Goal: Transaction & Acquisition: Book appointment/travel/reservation

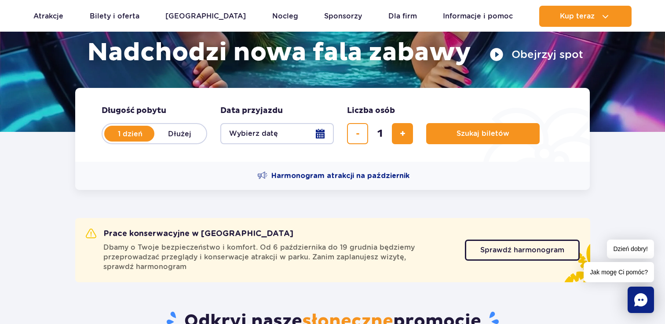
click at [184, 129] on label "Dłużej" at bounding box center [179, 133] width 50 height 18
click at [164, 141] on input "Dłużej" at bounding box center [159, 142] width 10 height 2
radio input "false"
radio input "true"
click at [290, 133] on button "Wybierz datę" at bounding box center [276, 133] width 113 height 21
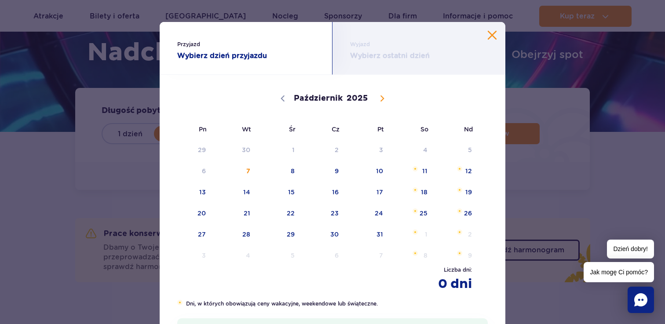
click at [382, 96] on icon at bounding box center [382, 98] width 6 height 6
select select "10"
click at [424, 149] on span "1" at bounding box center [412, 150] width 44 height 20
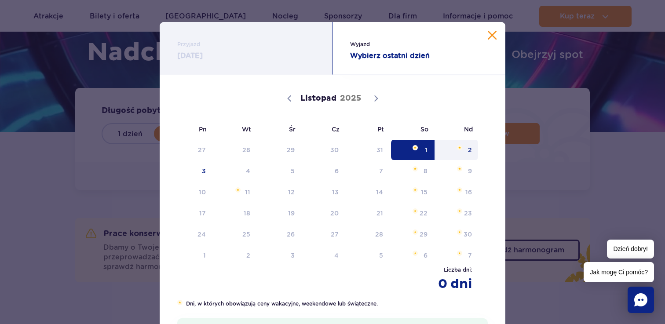
click at [468, 149] on span "2" at bounding box center [456, 150] width 44 height 20
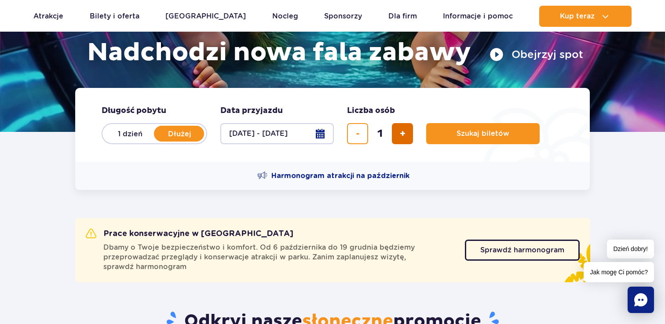
click at [401, 138] on button "dodaj bilet" at bounding box center [402, 133] width 21 height 21
type input "2"
click at [468, 139] on button "Szukaj biletów" at bounding box center [482, 133] width 113 height 21
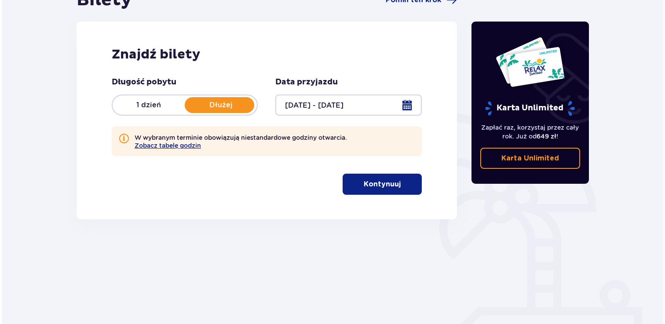
scroll to position [106, 0]
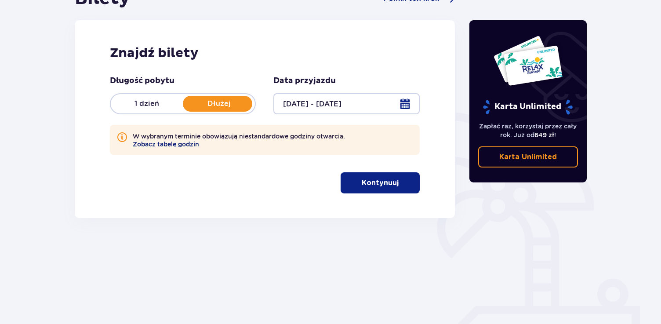
click at [179, 146] on button "Zobacz tabelę godzin" at bounding box center [166, 144] width 66 height 7
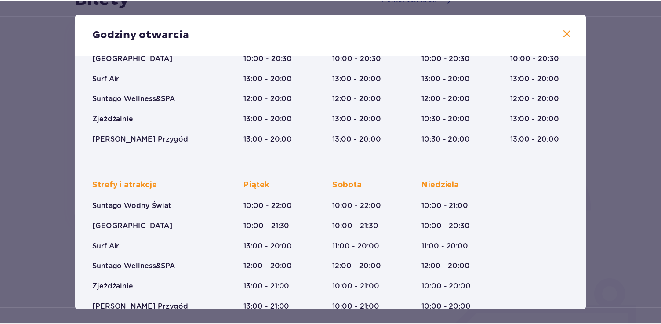
scroll to position [141, 0]
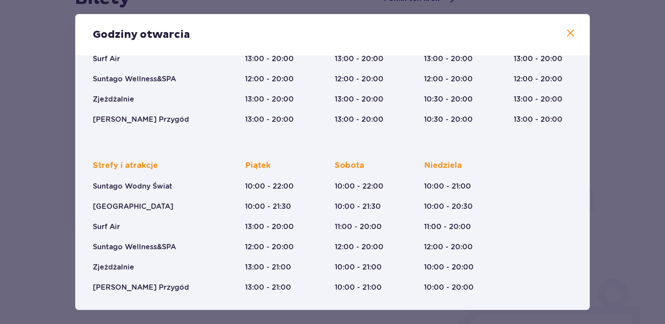
click at [566, 36] on span at bounding box center [570, 33] width 11 height 11
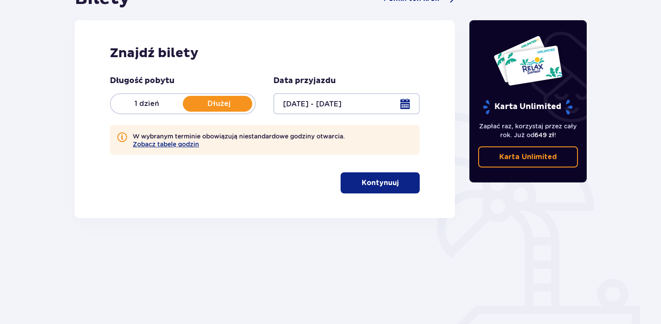
click at [399, 189] on button "Kontynuuj" at bounding box center [380, 182] width 79 height 21
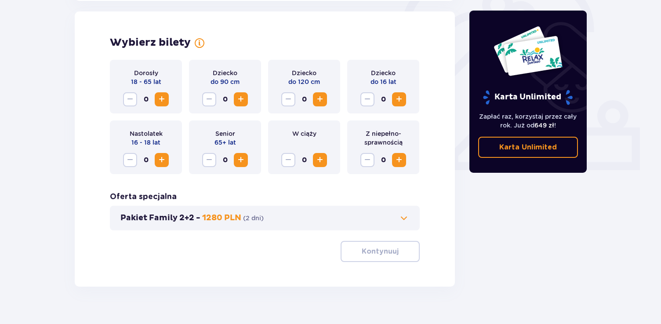
scroll to position [285, 0]
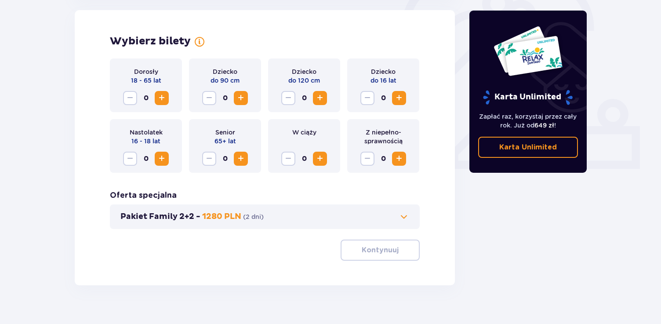
click at [162, 101] on span "Zwiększ" at bounding box center [162, 98] width 11 height 11
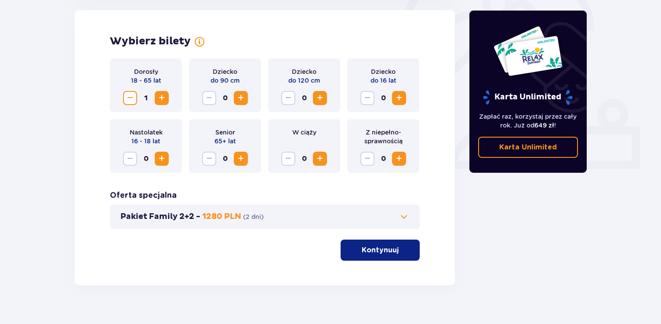
click at [162, 101] on span "Zwiększ" at bounding box center [162, 98] width 11 height 11
click at [390, 258] on button "Kontynuuj" at bounding box center [380, 250] width 79 height 21
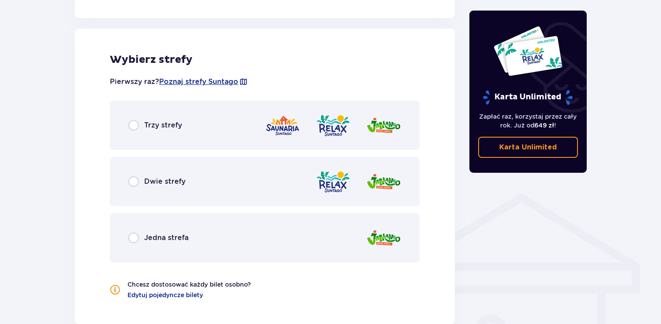
scroll to position [529, 0]
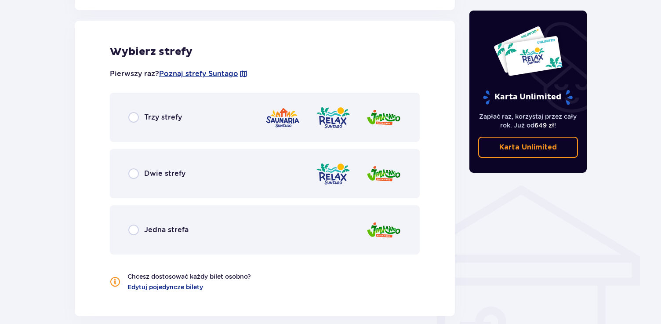
click at [134, 118] on input "radio" at bounding box center [133, 117] width 11 height 11
radio input "true"
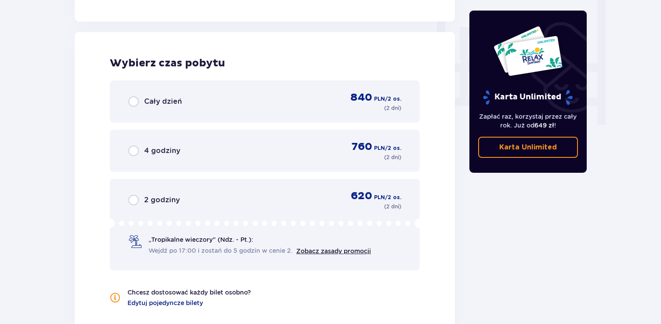
scroll to position [835, 0]
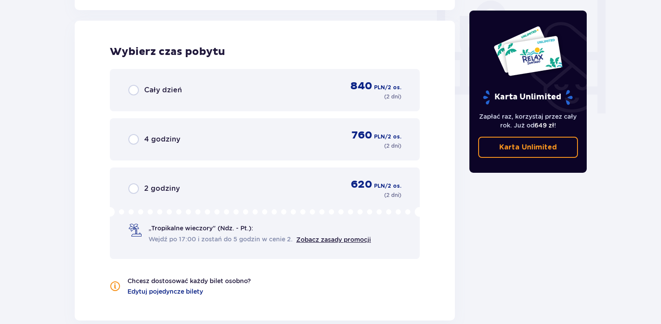
click at [134, 93] on input "radio" at bounding box center [133, 90] width 11 height 11
radio input "true"
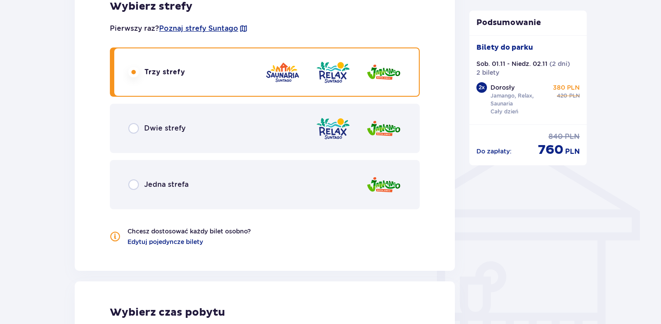
scroll to position [570, 0]
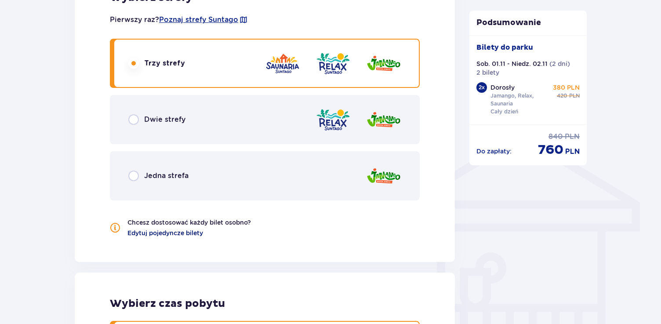
click at [180, 232] on span "Edytuj pojedyncze bilety" at bounding box center [166, 233] width 76 height 9
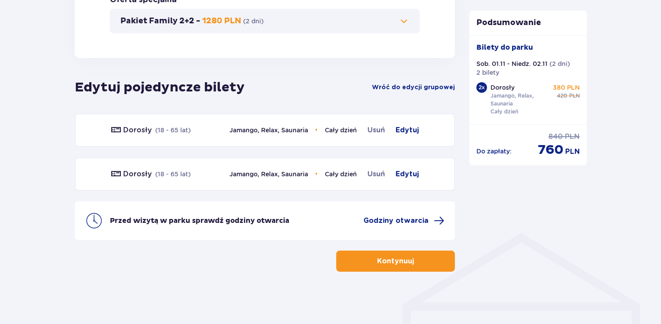
scroll to position [482, 0]
click at [409, 173] on span "Edytuj" at bounding box center [407, 173] width 23 height 11
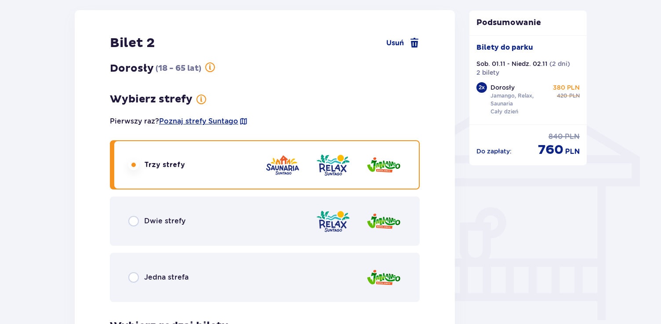
click at [239, 218] on div "Dwie strefy" at bounding box center [265, 221] width 310 height 49
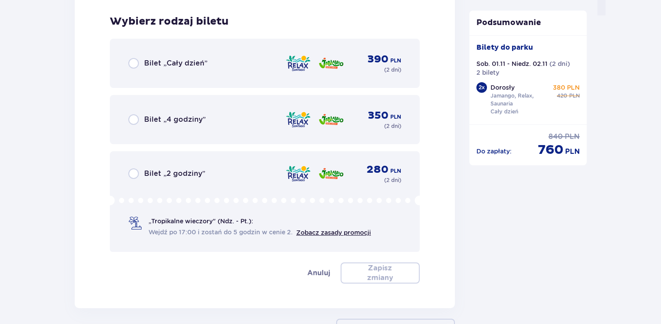
scroll to position [931, 0]
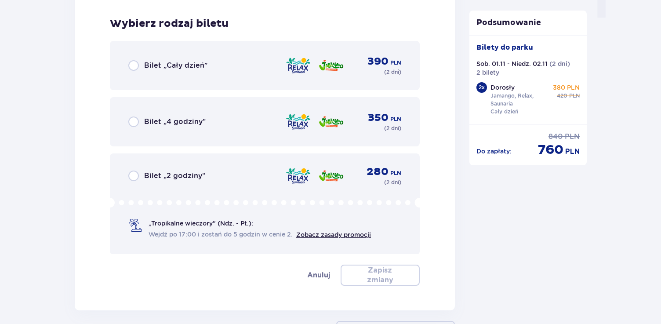
click at [175, 67] on span "Bilet „Cały dzień”" at bounding box center [175, 66] width 63 height 10
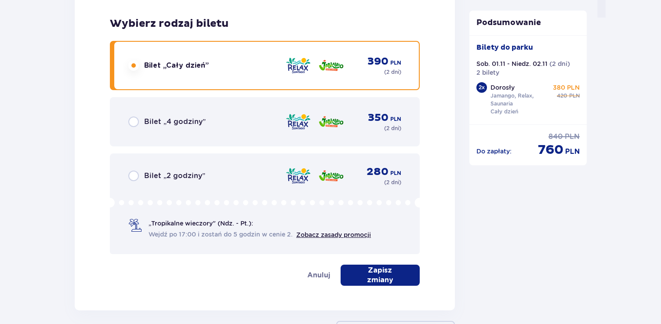
click at [378, 270] on button "Zapisz zmiany" at bounding box center [380, 275] width 79 height 21
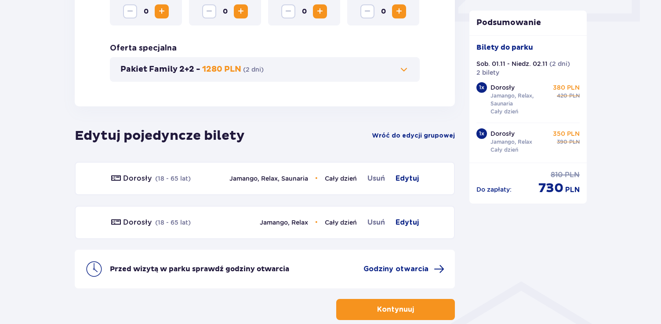
scroll to position [482, 0]
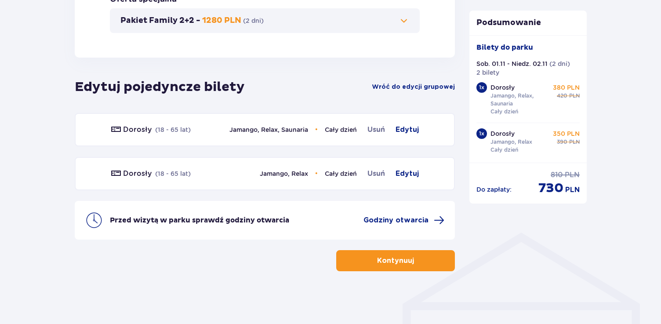
click at [394, 259] on p "Kontynuuj" at bounding box center [395, 261] width 37 height 10
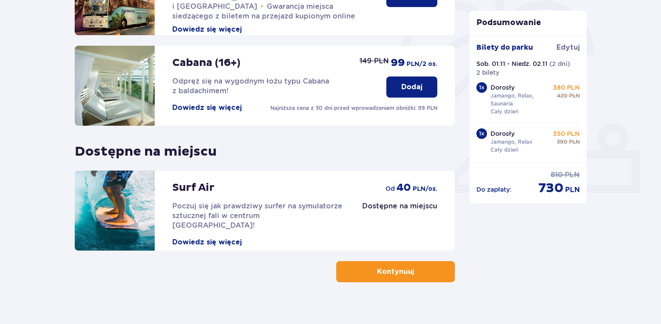
scroll to position [272, 0]
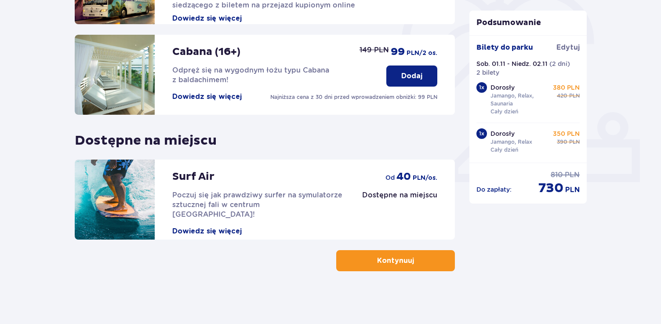
click at [415, 260] on span "button" at bounding box center [416, 261] width 11 height 11
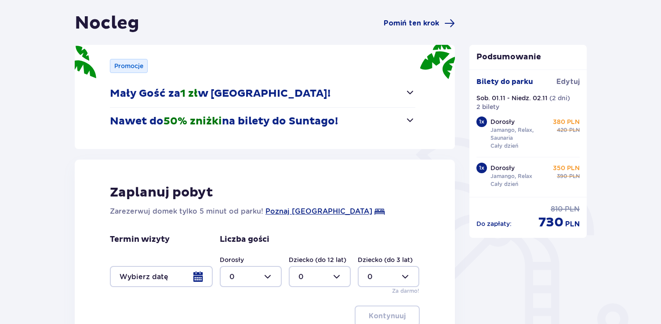
scroll to position [154, 0]
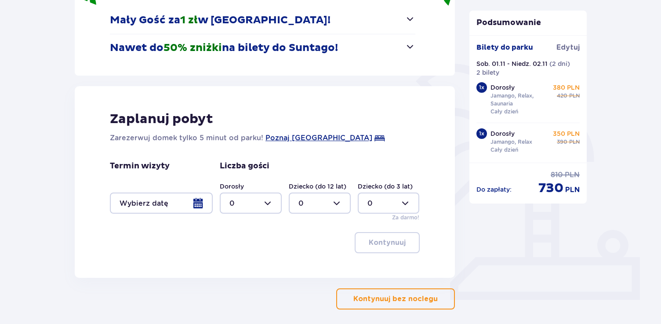
click at [199, 204] on div at bounding box center [161, 203] width 103 height 21
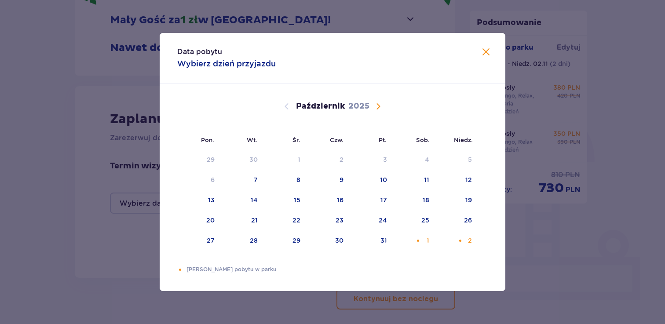
click at [382, 105] on span "Następny miesiąc" at bounding box center [378, 106] width 11 height 11
click at [421, 158] on div "1" at bounding box center [413, 159] width 43 height 19
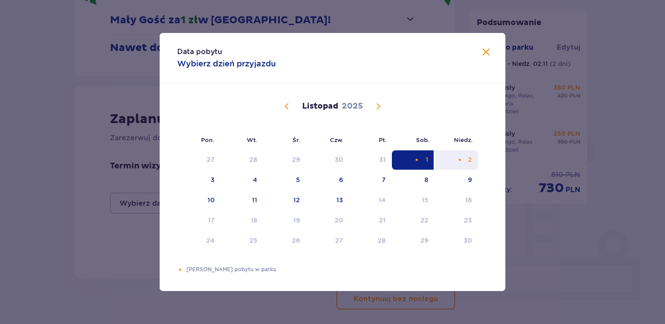
click at [449, 158] on div "2" at bounding box center [456, 159] width 44 height 19
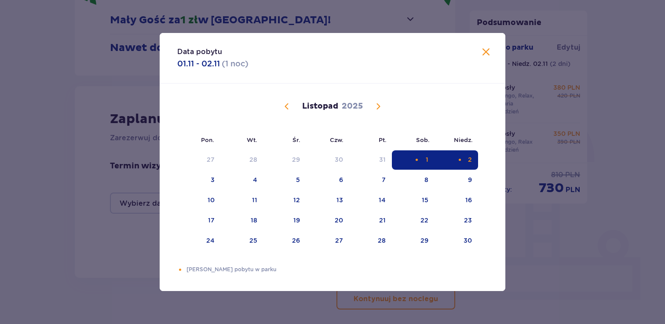
type input "[DATE] - [DATE]"
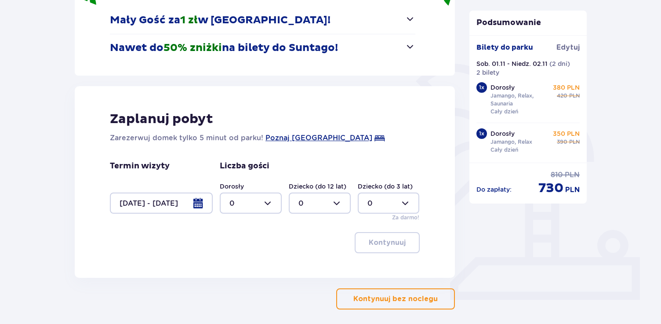
click at [265, 204] on div at bounding box center [251, 203] width 62 height 21
click at [243, 268] on div "2" at bounding box center [251, 267] width 43 height 10
type input "2"
click at [390, 245] on p "Kontynuuj" at bounding box center [387, 243] width 37 height 10
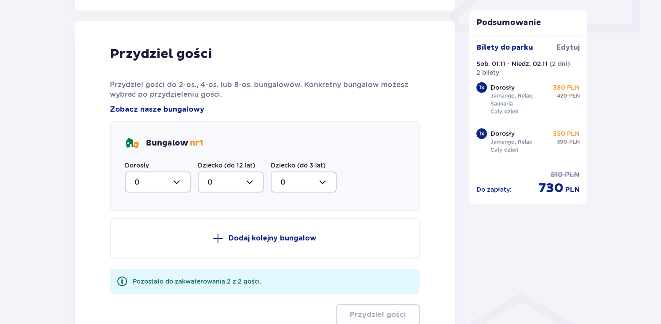
scroll to position [432, 0]
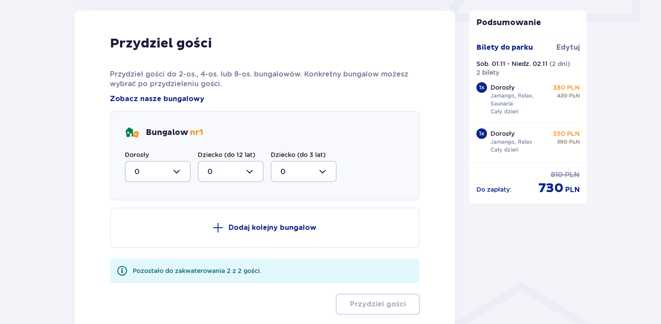
click at [168, 172] on div at bounding box center [158, 171] width 66 height 21
click at [162, 239] on div "2" at bounding box center [158, 235] width 47 height 10
type input "2"
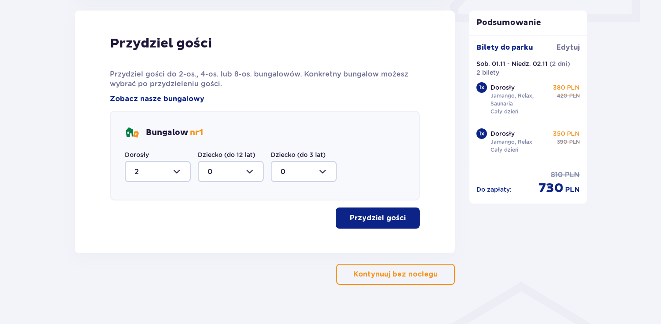
click at [386, 224] on button "Przydziel gości" at bounding box center [378, 218] width 84 height 21
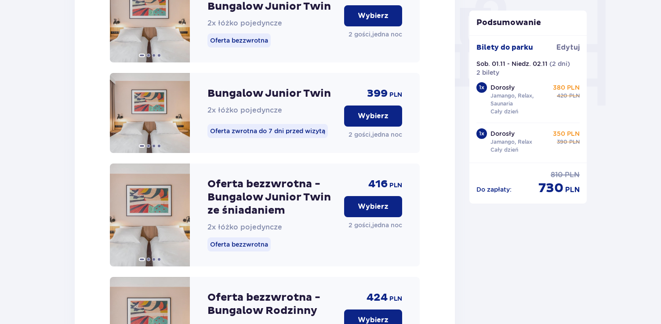
scroll to position [843, 0]
click at [373, 120] on p "Wybierz" at bounding box center [373, 116] width 31 height 10
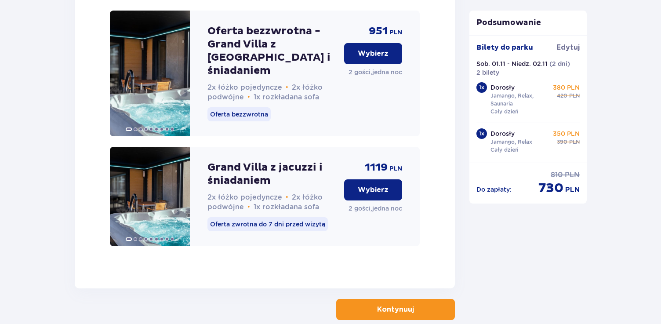
scroll to position [2290, 0]
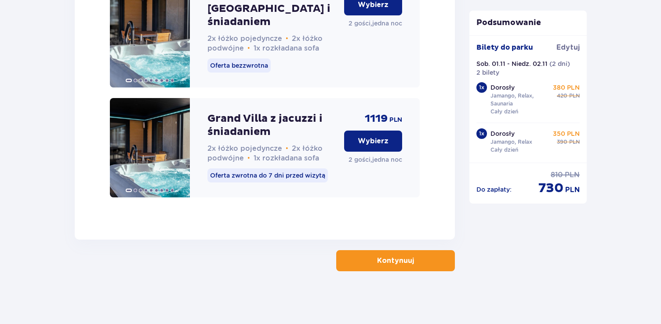
click at [389, 139] on button "Wybierz" at bounding box center [373, 141] width 58 height 21
click at [419, 261] on span "button" at bounding box center [416, 261] width 11 height 11
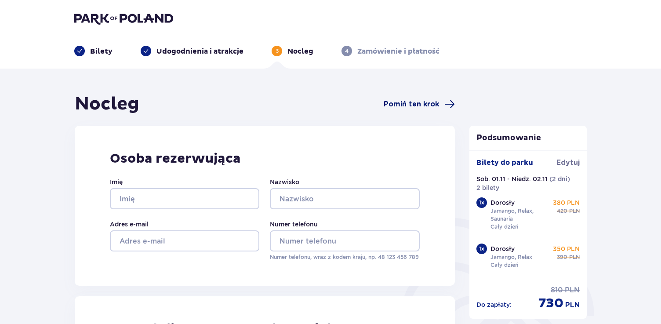
click at [434, 101] on span "Pomiń ten krok" at bounding box center [411, 104] width 55 height 10
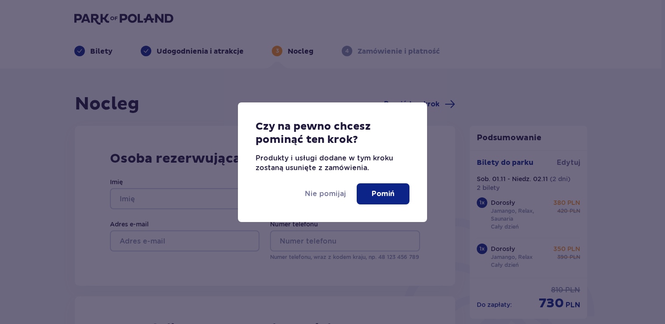
click at [388, 193] on p "Pomiń" at bounding box center [383, 194] width 23 height 10
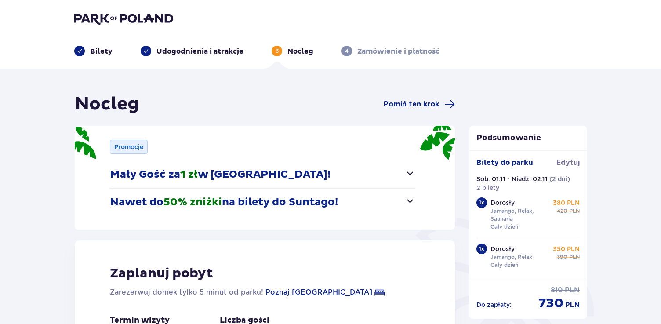
type input "0"
click at [93, 54] on p "Bilety" at bounding box center [101, 52] width 22 height 10
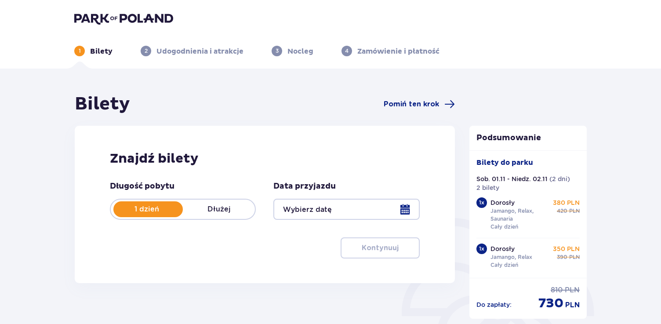
type input "[DATE] - [DATE]"
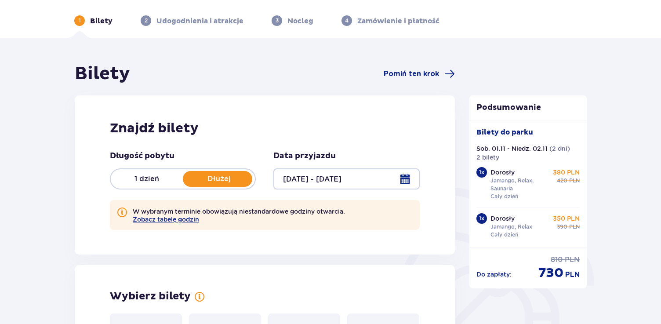
scroll to position [36, 0]
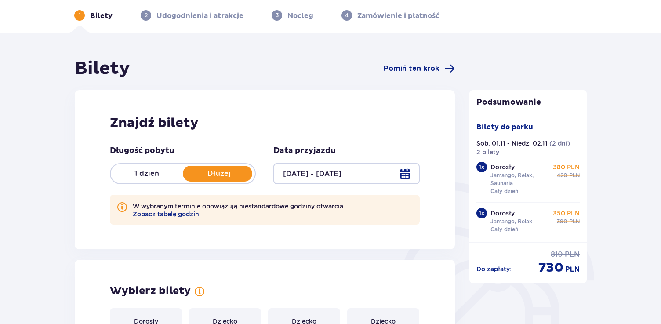
click at [162, 173] on p "1 dzień" at bounding box center [147, 174] width 72 height 10
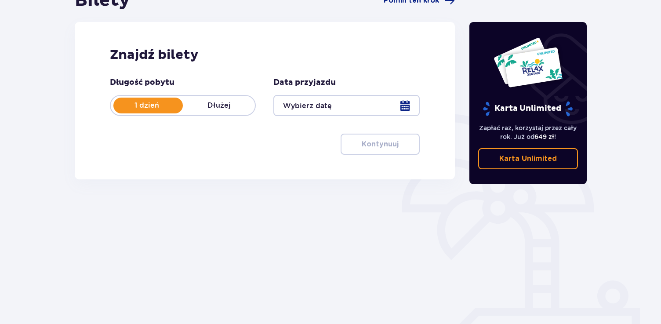
scroll to position [103, 0]
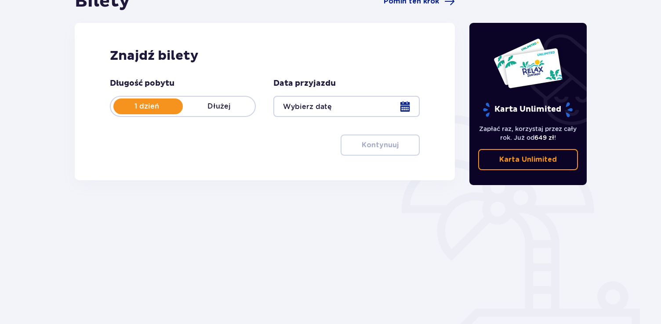
click at [315, 108] on div at bounding box center [347, 106] width 146 height 21
click at [316, 109] on div at bounding box center [347, 106] width 146 height 21
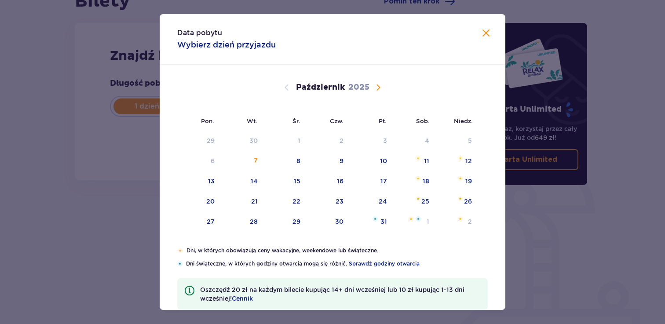
click at [377, 85] on span "Następny miesiąc" at bounding box center [378, 87] width 11 height 11
click at [419, 140] on div "1" at bounding box center [413, 140] width 43 height 19
type input "[DATE]"
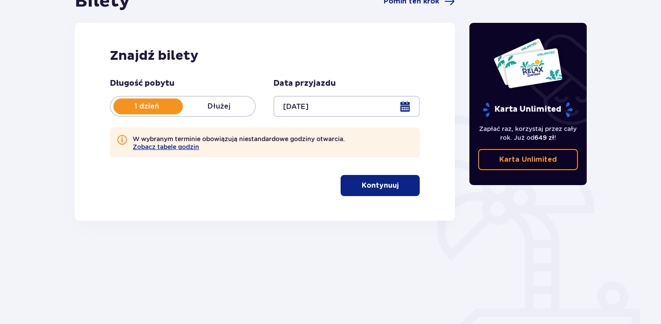
click at [387, 186] on p "Kontynuuj" at bounding box center [380, 186] width 37 height 10
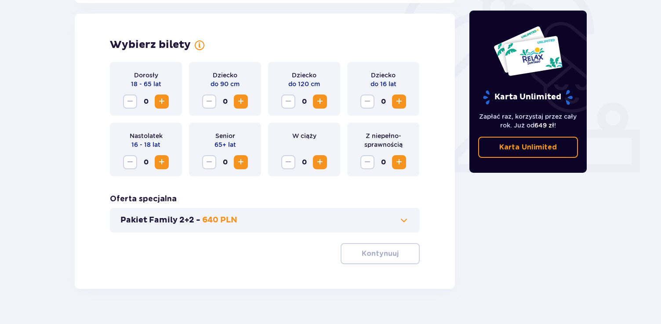
scroll to position [285, 0]
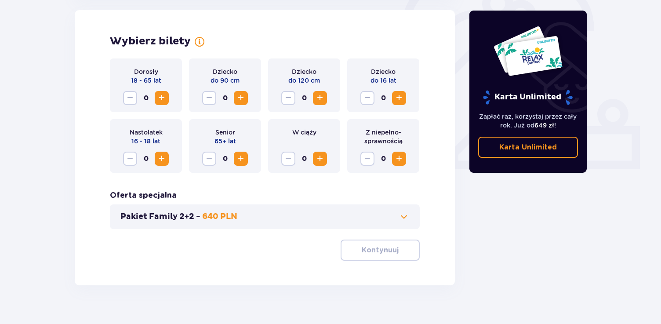
click at [161, 96] on span "Zwiększ" at bounding box center [162, 98] width 11 height 11
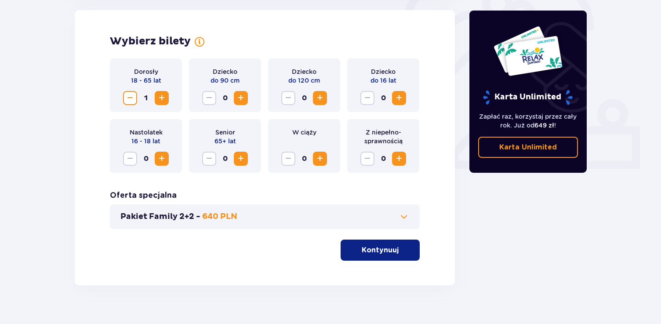
click at [161, 96] on span "Zwiększ" at bounding box center [162, 98] width 11 height 11
click at [372, 252] on p "Kontynuuj" at bounding box center [380, 250] width 37 height 10
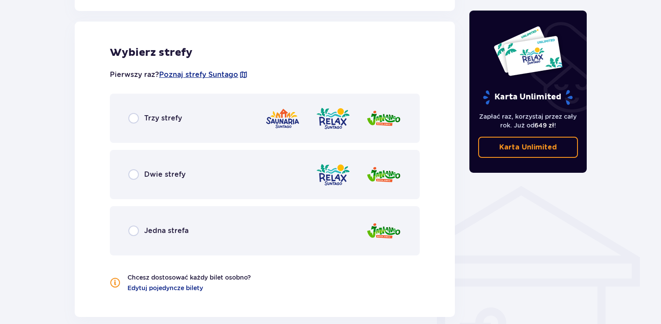
scroll to position [529, 0]
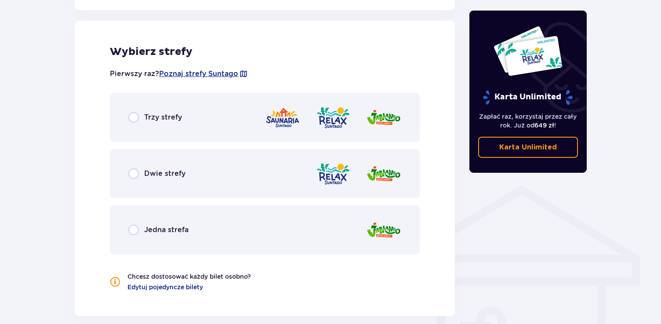
click at [199, 125] on div "Trzy strefy" at bounding box center [265, 117] width 310 height 49
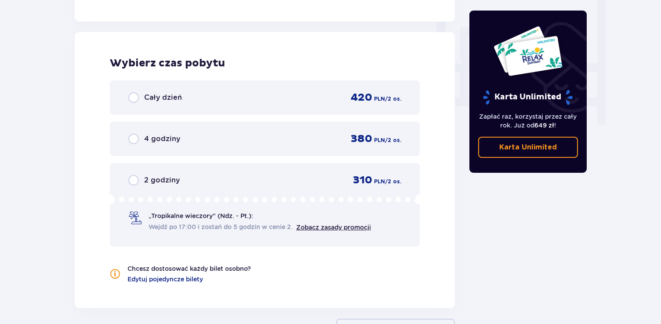
scroll to position [835, 0]
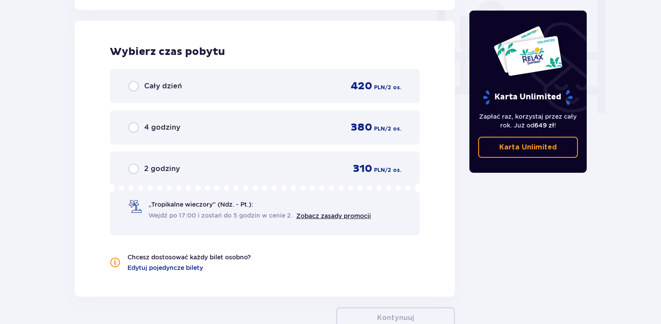
click at [309, 91] on div "Cały dzień 420 PLN / 2 os." at bounding box center [264, 86] width 273 height 13
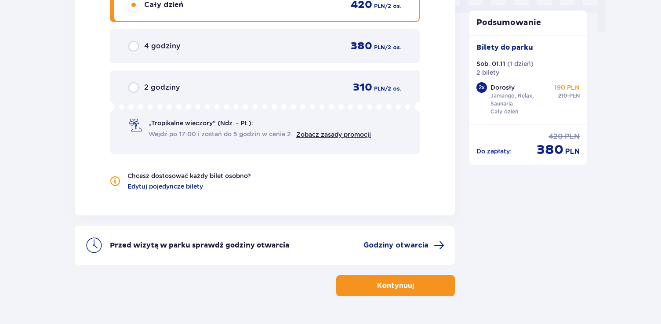
scroll to position [903, 0]
